Goal: Information Seeking & Learning: Learn about a topic

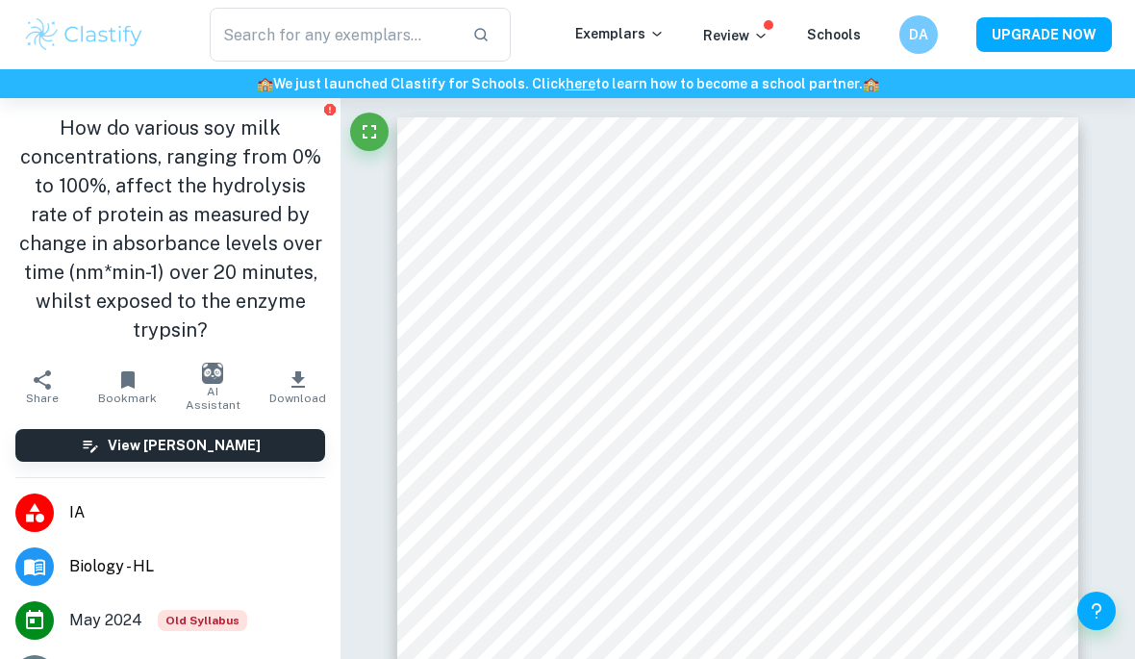
scroll to position [1153, 0]
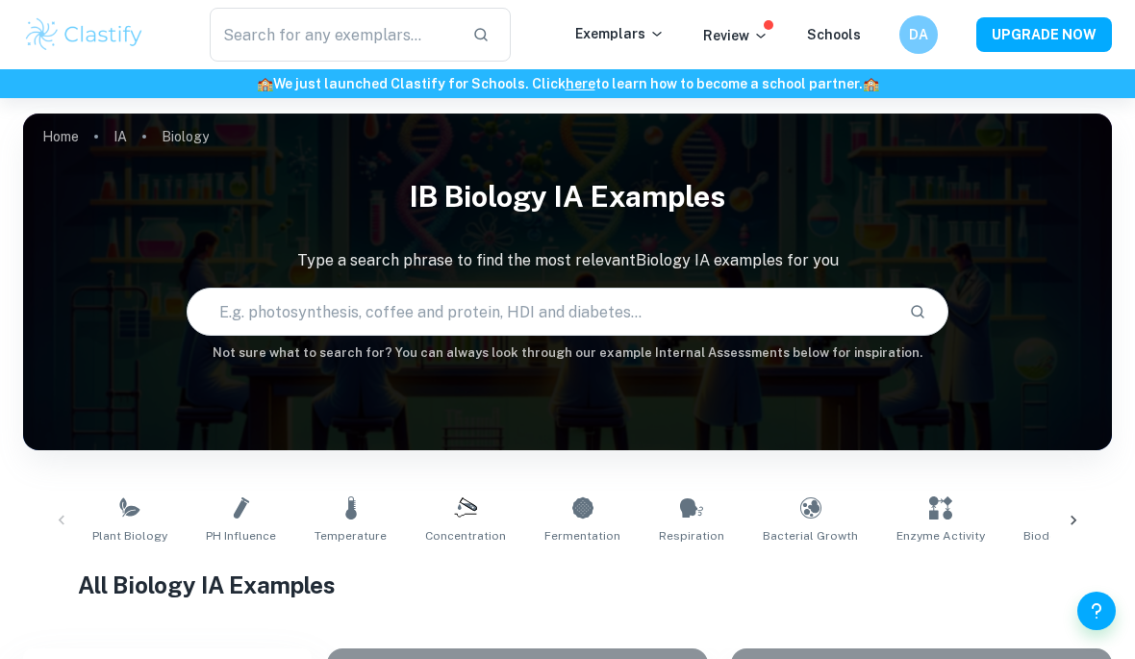
click at [719, 297] on input "text" at bounding box center [541, 312] width 706 height 54
type input "[PERSON_NAME] leaves"
click at [795, 285] on input "Curry leaves" at bounding box center [519, 312] width 662 height 54
click at [928, 311] on button "Search" at bounding box center [917, 311] width 33 height 33
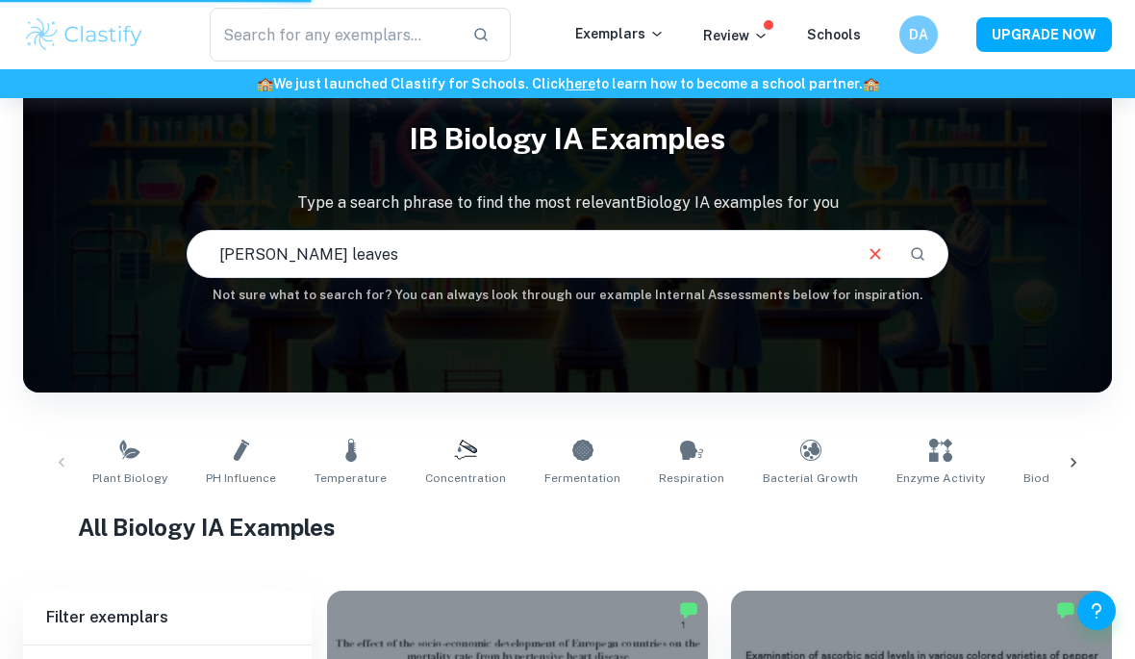
scroll to position [57, 0]
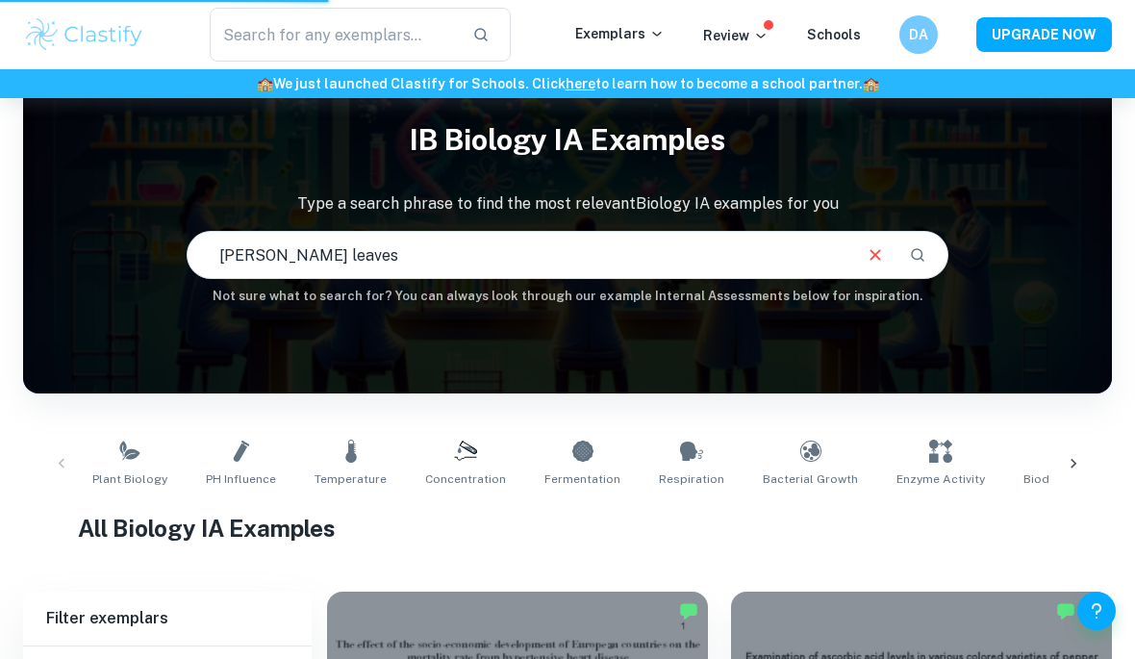
click at [894, 232] on div "Curry leaves ​" at bounding box center [568, 255] width 760 height 46
click at [893, 232] on div "Curry leaves ​" at bounding box center [568, 255] width 760 height 46
click at [873, 256] on icon "Clear" at bounding box center [875, 254] width 11 height 11
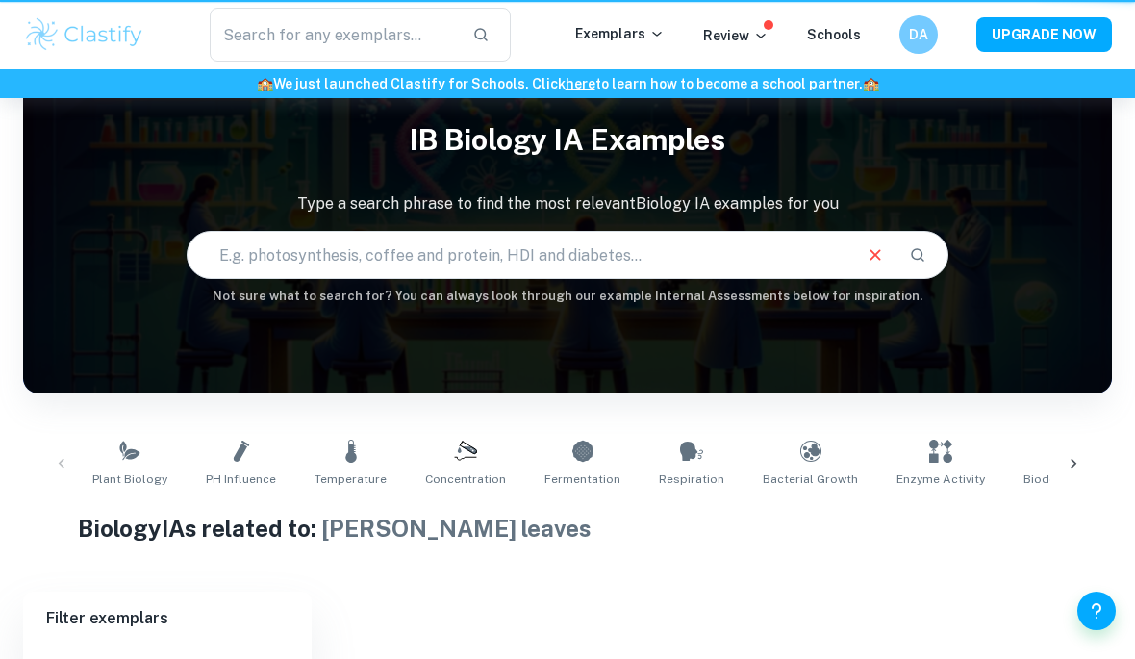
type input "Curry leaves"
